Goal: Information Seeking & Learning: Learn about a topic

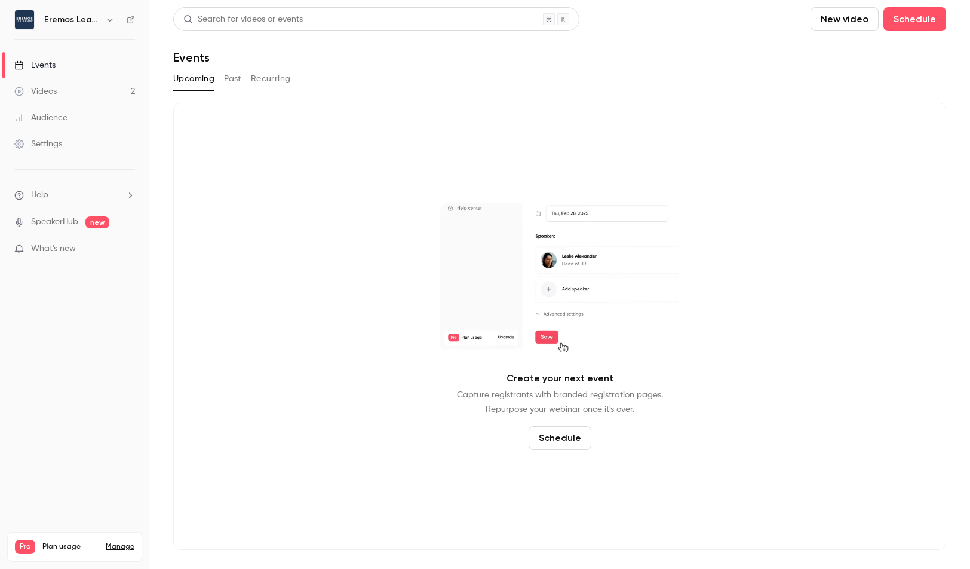
click at [226, 77] on button "Past" at bounding box center [232, 78] width 17 height 19
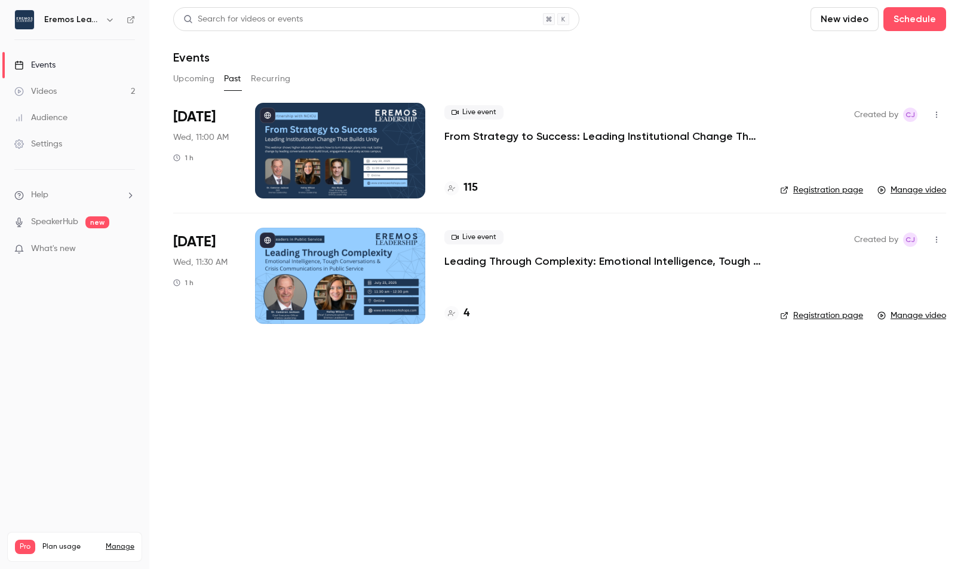
click at [342, 153] on div at bounding box center [340, 151] width 170 height 96
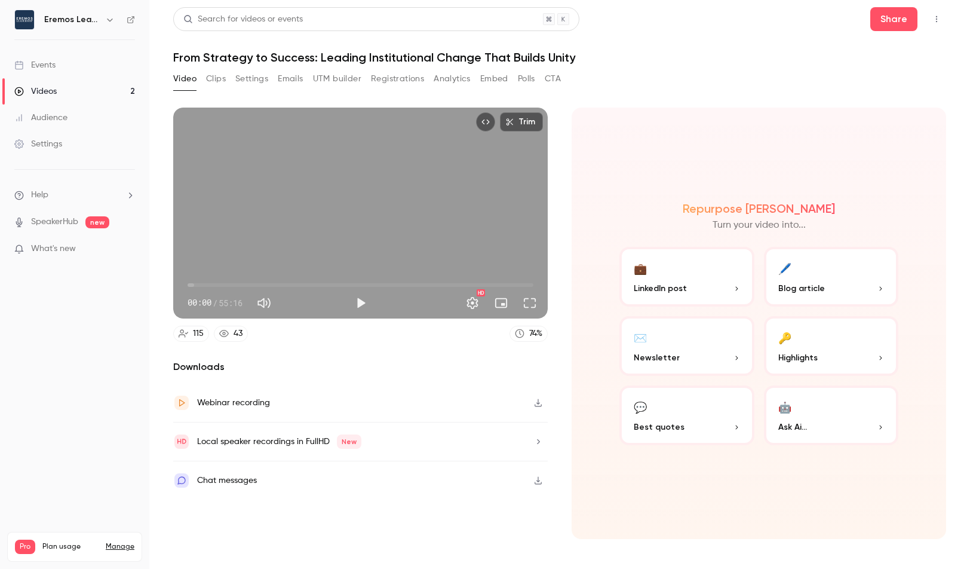
click at [391, 81] on button "Registrations" at bounding box center [397, 78] width 53 height 19
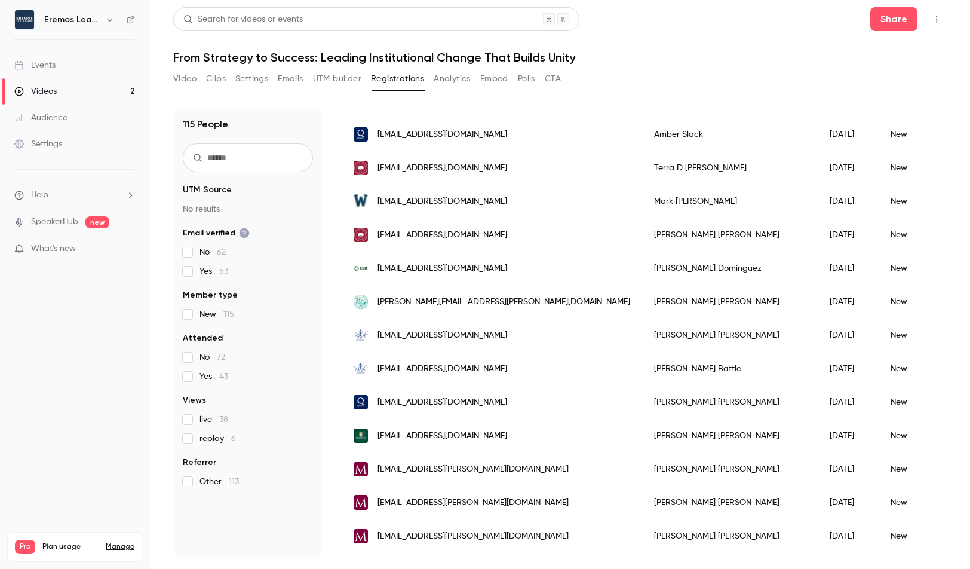
scroll to position [1075, 0]
click at [77, 23] on h6 "Eremos Leadership" at bounding box center [72, 20] width 56 height 12
click at [90, 91] on link "Videos 2" at bounding box center [74, 91] width 149 height 26
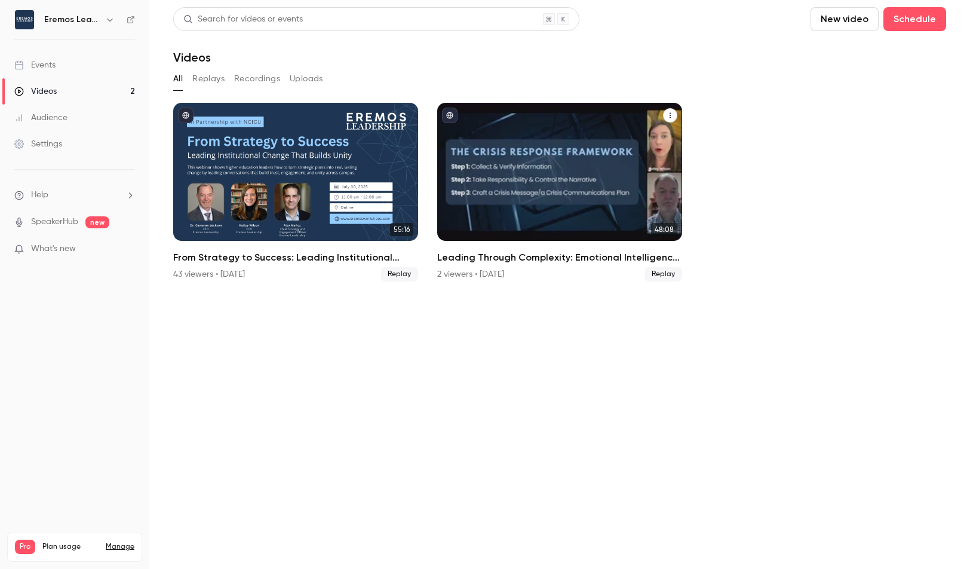
click at [550, 195] on div "Leading Through Complexity: Emotional Intelligence, Tough Conversations & Crisi…" at bounding box center [559, 172] width 245 height 138
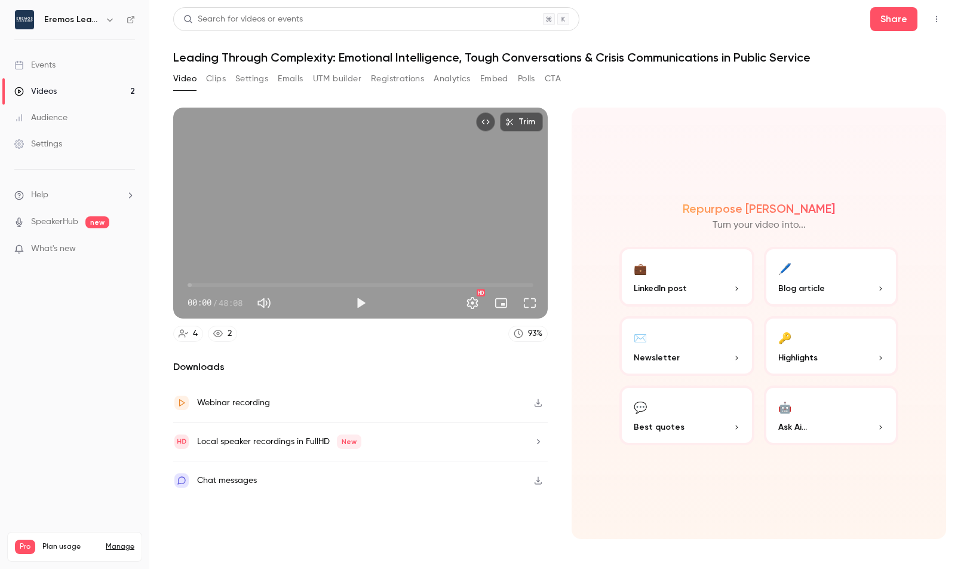
click at [394, 82] on button "Registrations" at bounding box center [397, 78] width 53 height 19
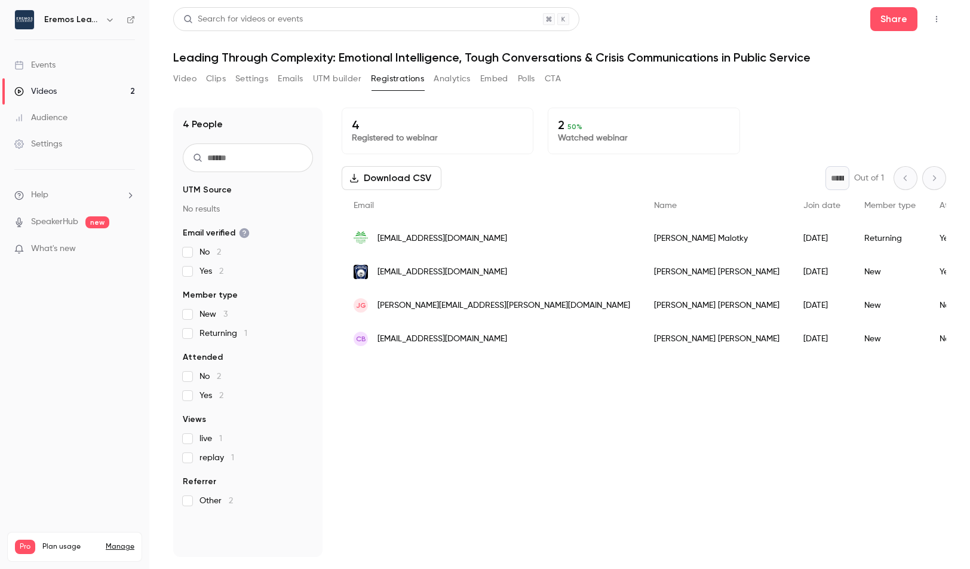
click at [556, 120] on div "2 50 % Watched webinar" at bounding box center [644, 131] width 192 height 47
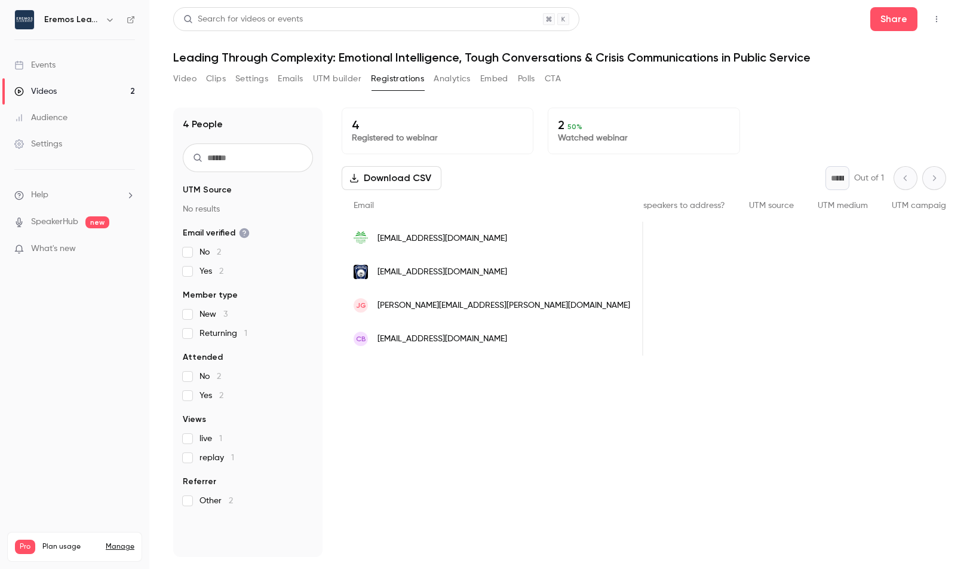
scroll to position [0, 942]
click at [447, 76] on button "Analytics" at bounding box center [452, 78] width 37 height 19
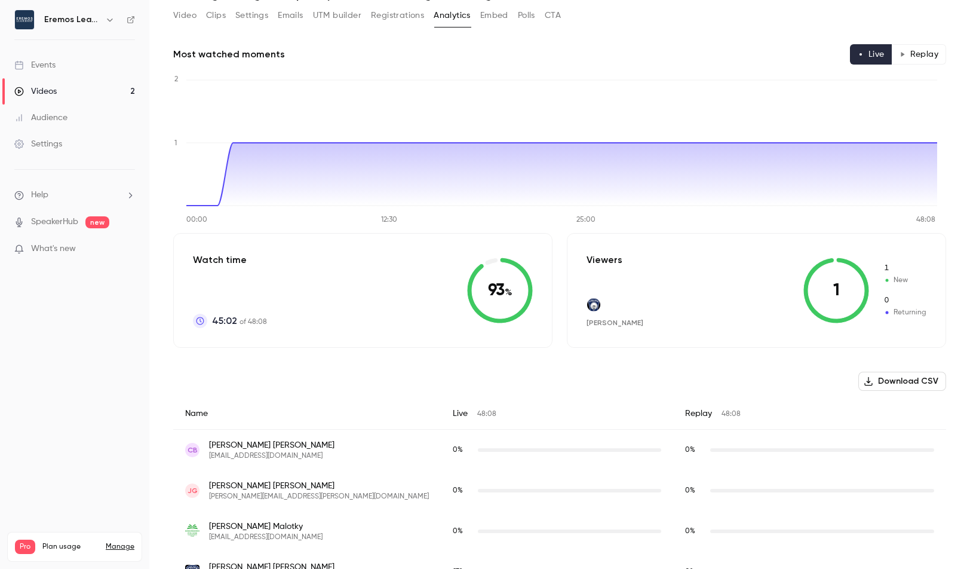
scroll to position [96, 0]
